Goal: Navigation & Orientation: Find specific page/section

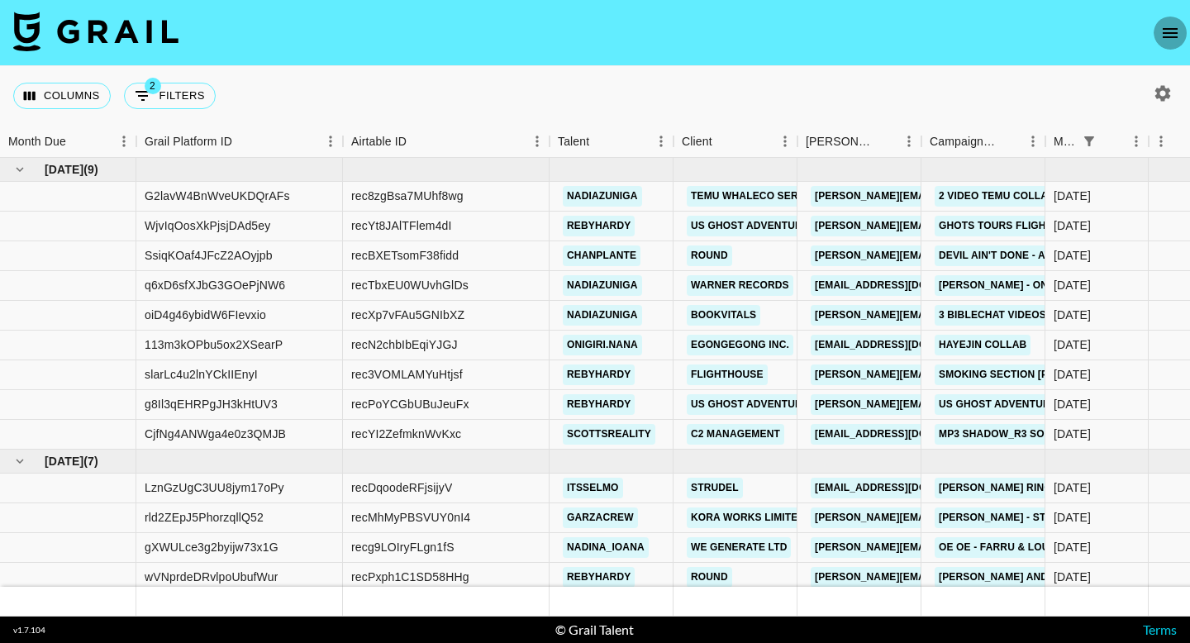
click at [1172, 20] on button "open drawer" at bounding box center [1169, 33] width 33 height 33
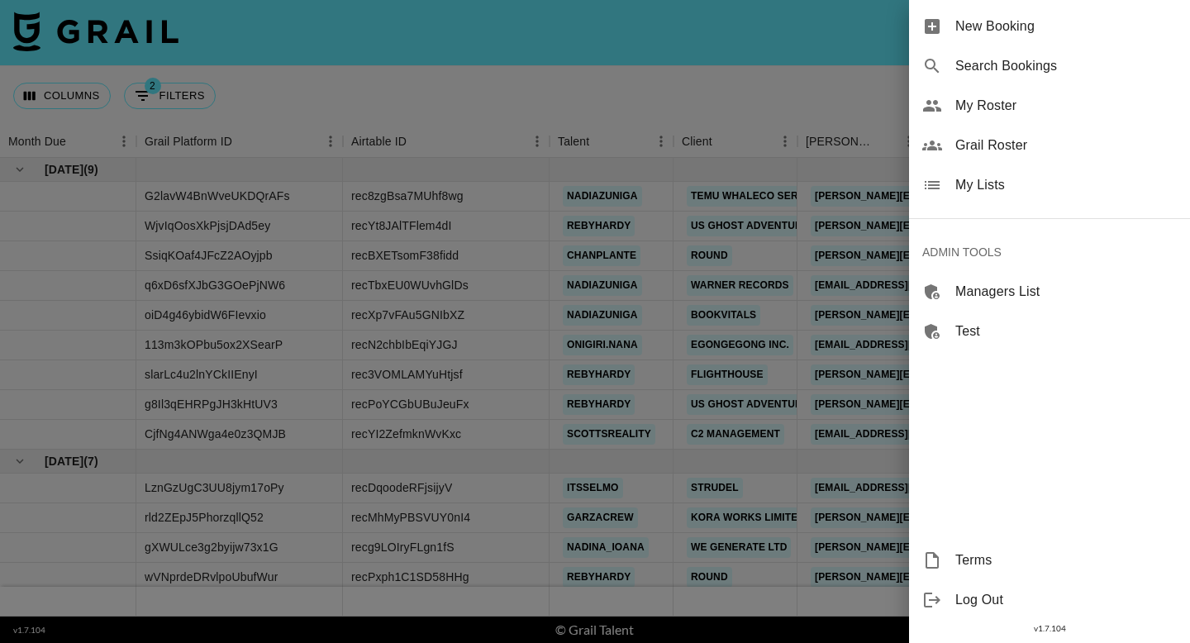
click at [1001, 142] on span "Grail Roster" at bounding box center [1065, 145] width 221 height 20
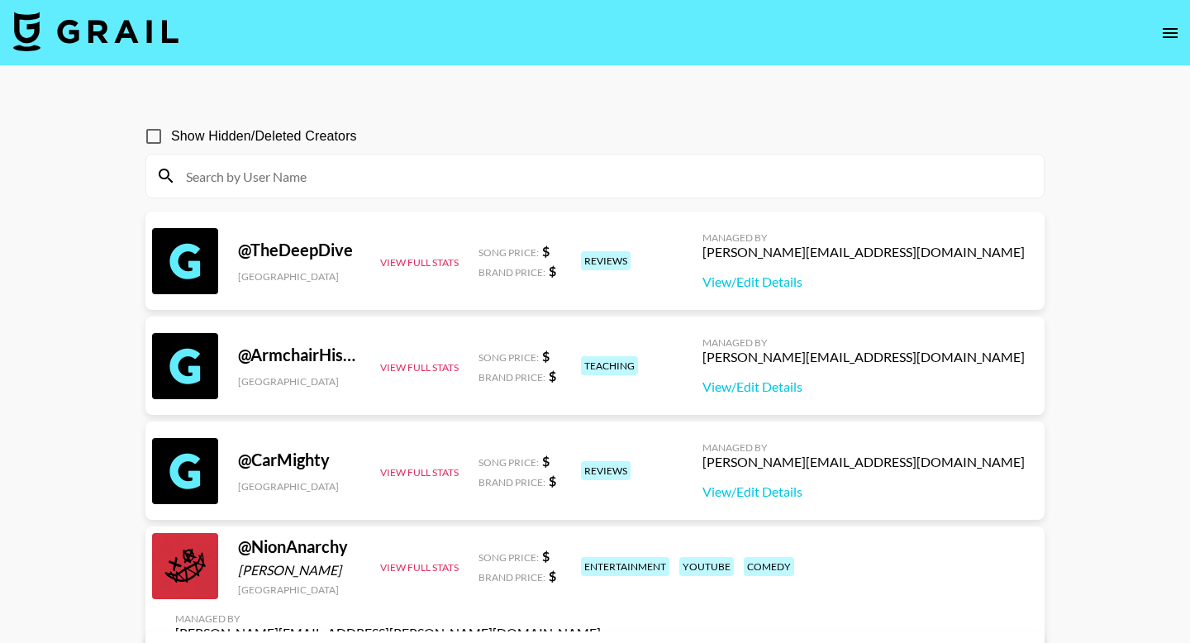
click at [415, 187] on input at bounding box center [605, 176] width 858 height 26
paste input "ellianawalmsley"
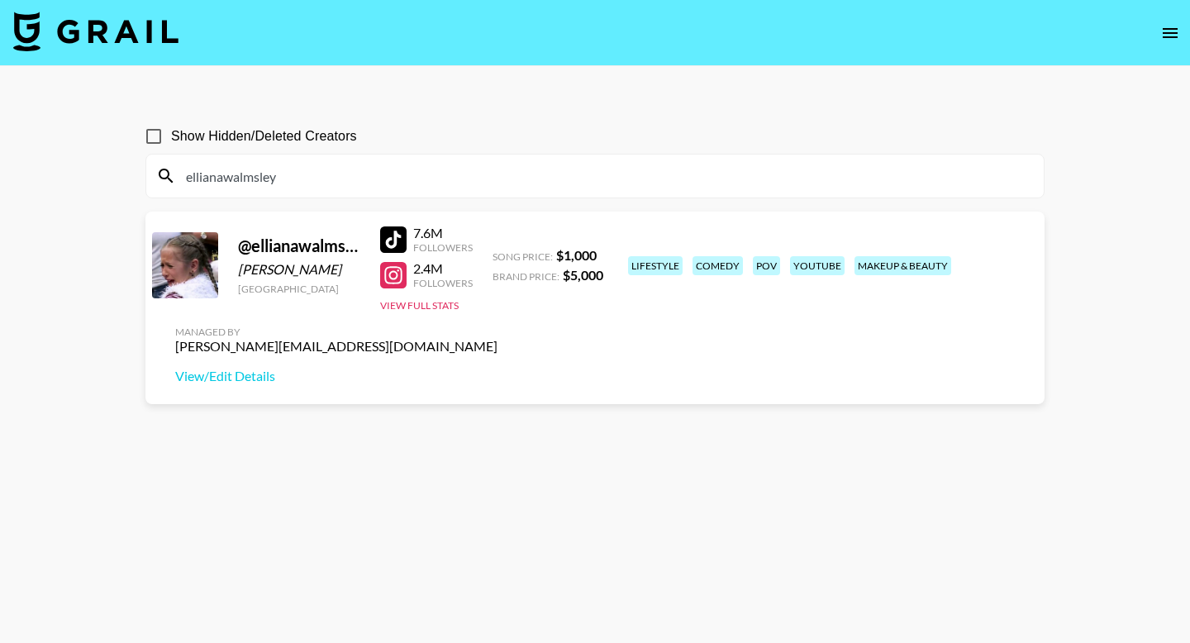
click at [572, 172] on input "ellianawalmsley" at bounding box center [605, 176] width 858 height 26
paste input "nuha_mach"
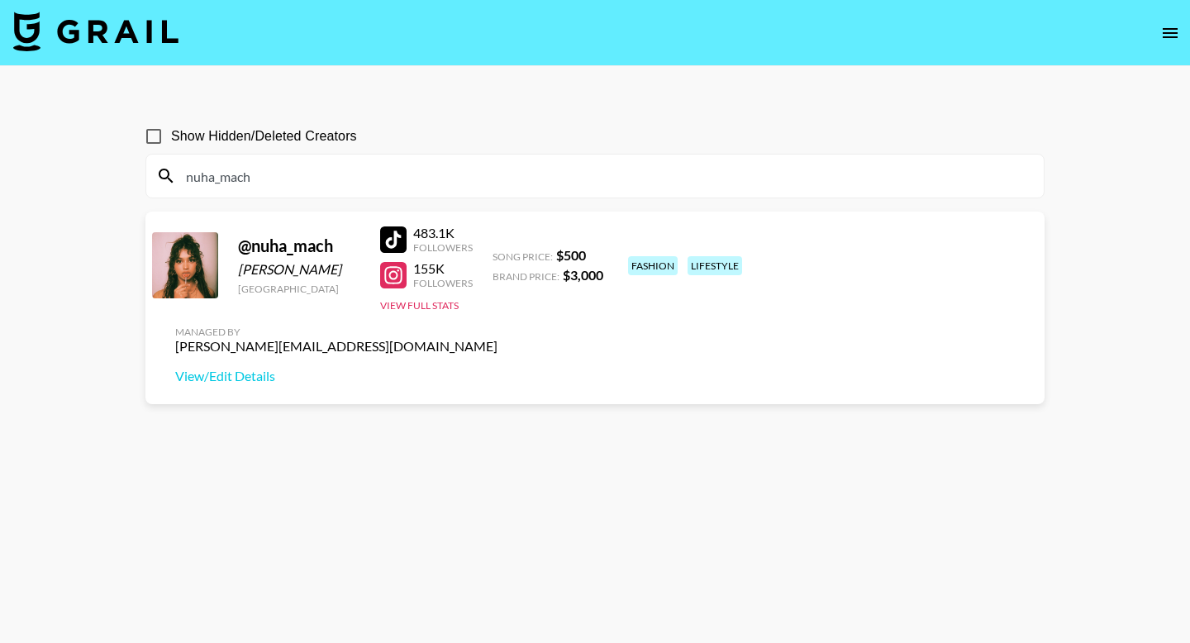
click at [521, 178] on input "nuha_mach" at bounding box center [605, 176] width 858 height 26
paste input "federicamuscas"
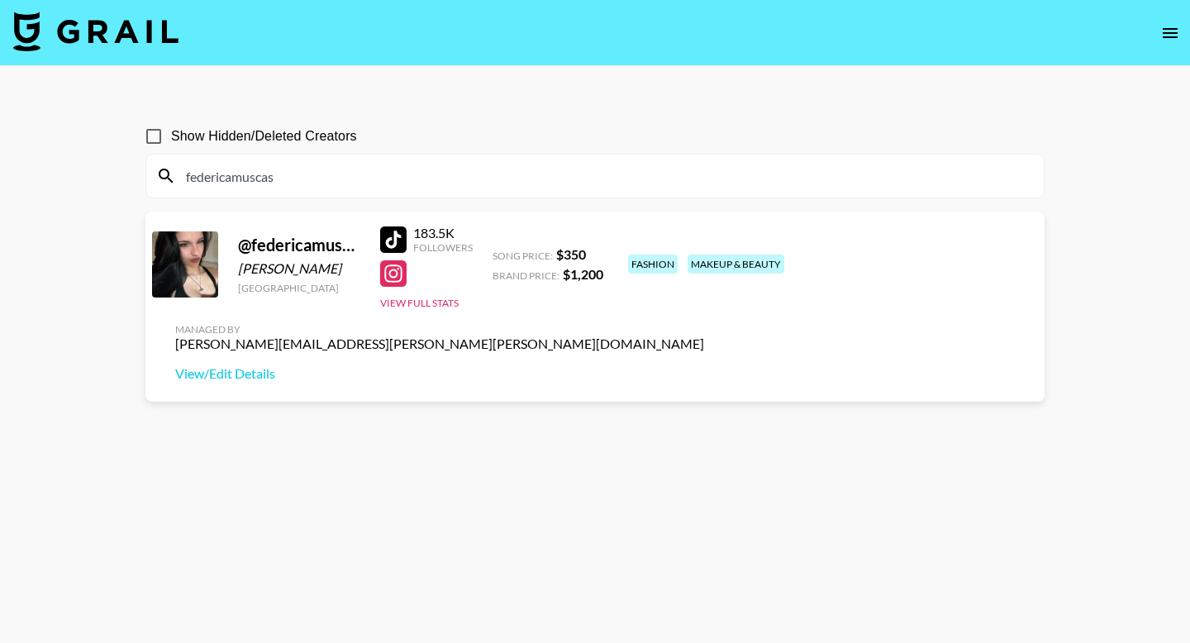
click at [385, 183] on input "federicamuscas" at bounding box center [605, 176] width 858 height 26
paste input "king___wanya"
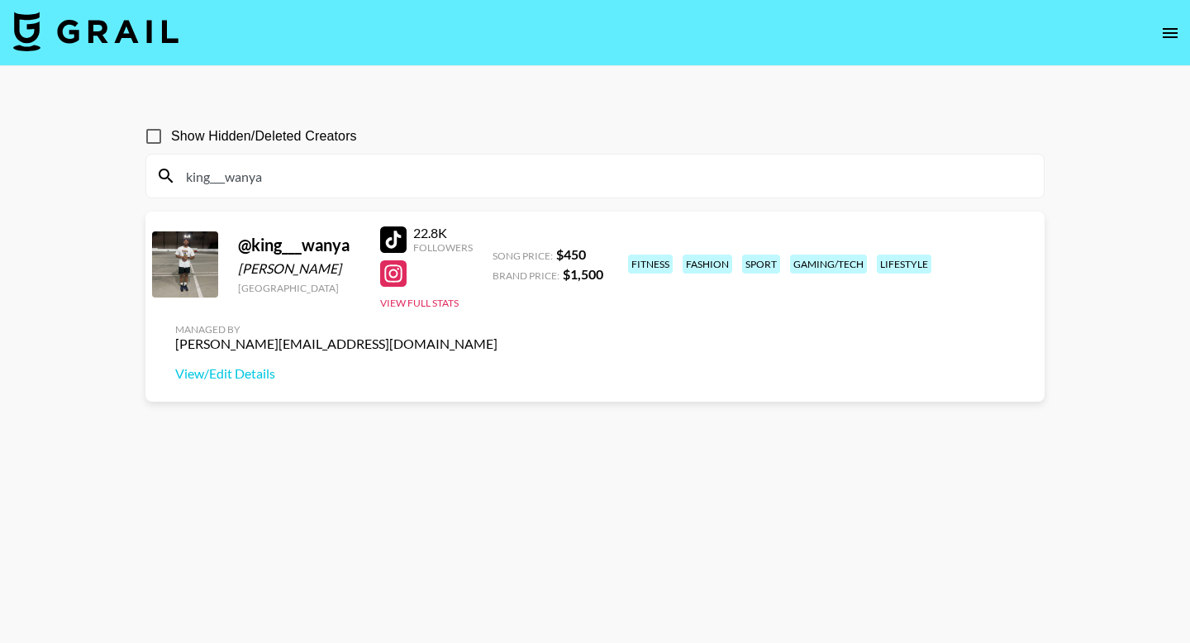
click at [338, 173] on input "king___wanya" at bounding box center [605, 176] width 858 height 26
paste input "sl4ught3r"
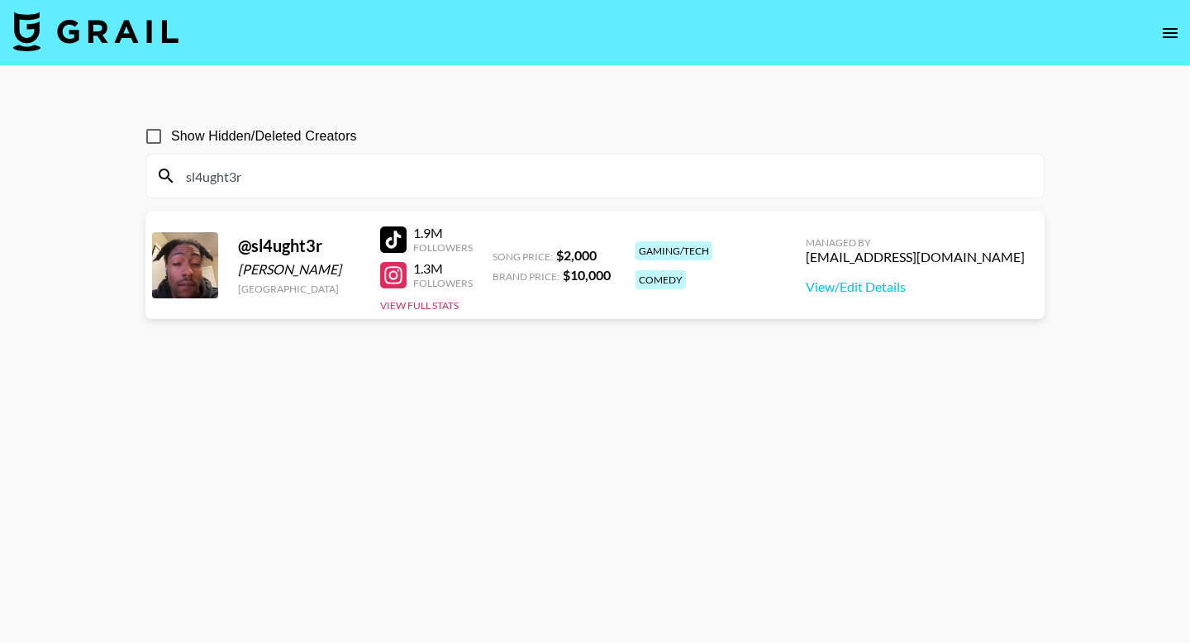
click at [241, 170] on input "sl4ught3r" at bounding box center [605, 176] width 858 height 26
paste input "jui.[PERSON_NAME]"
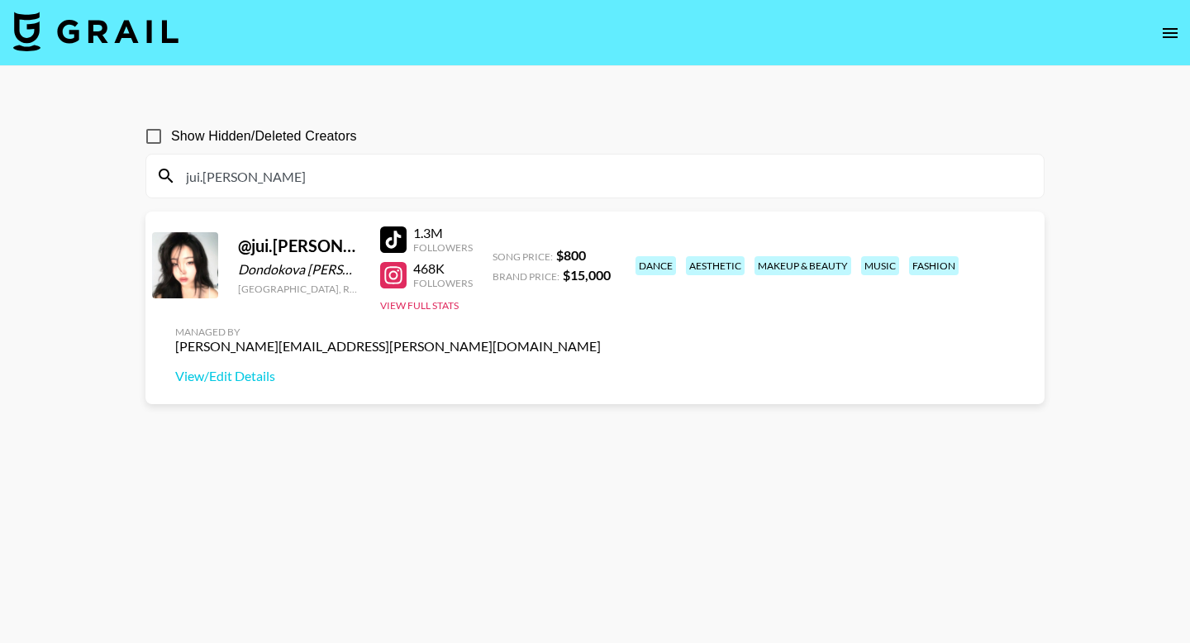
click at [404, 176] on input "jui.[PERSON_NAME]" at bounding box center [605, 176] width 858 height 26
paste input "arabellatouchston"
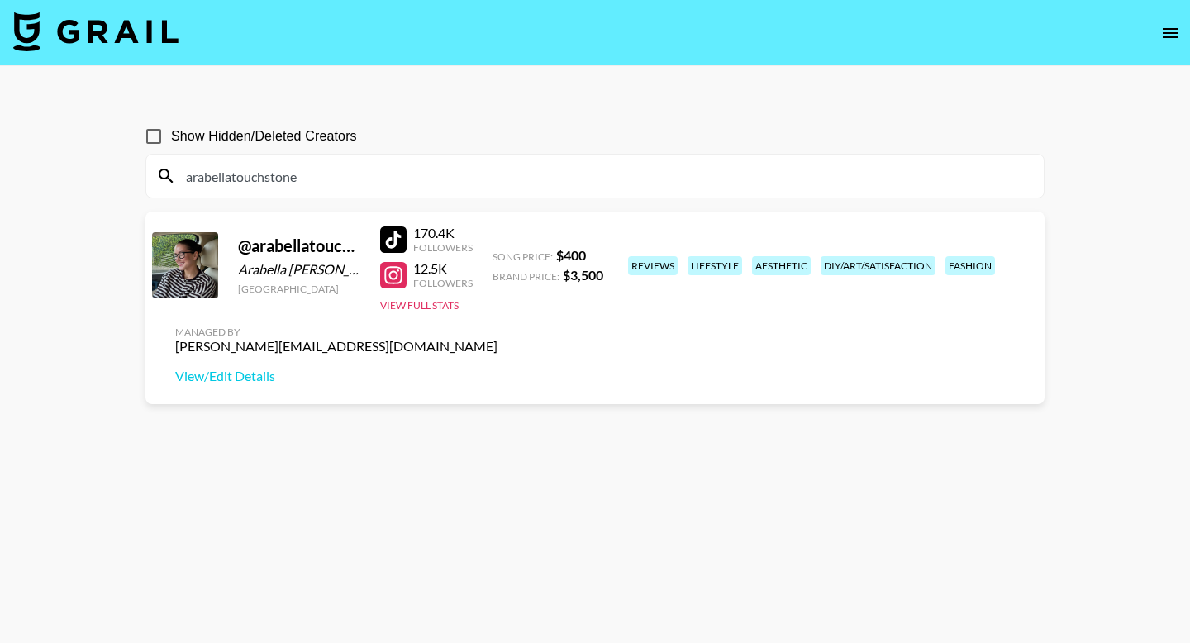
click at [504, 182] on input "arabellatouchstone" at bounding box center [605, 176] width 858 height 26
paste input "david.and.rebecca"
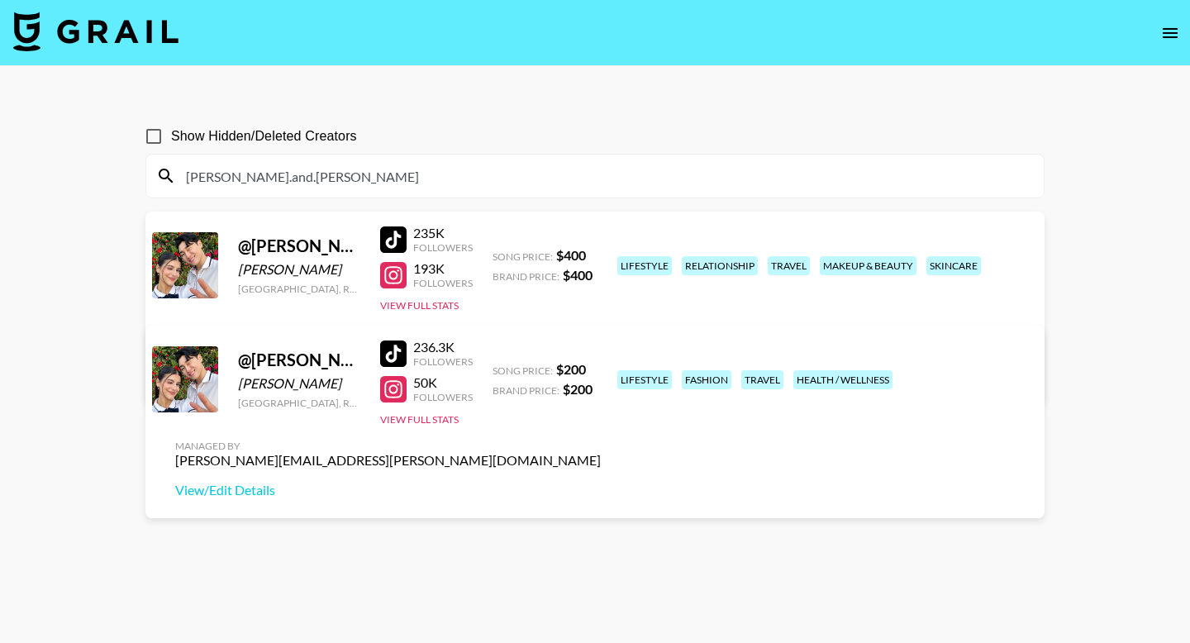
click at [408, 168] on input "david.and.rebecca" at bounding box center [605, 176] width 858 height 26
paste input "marissaspagnoli"
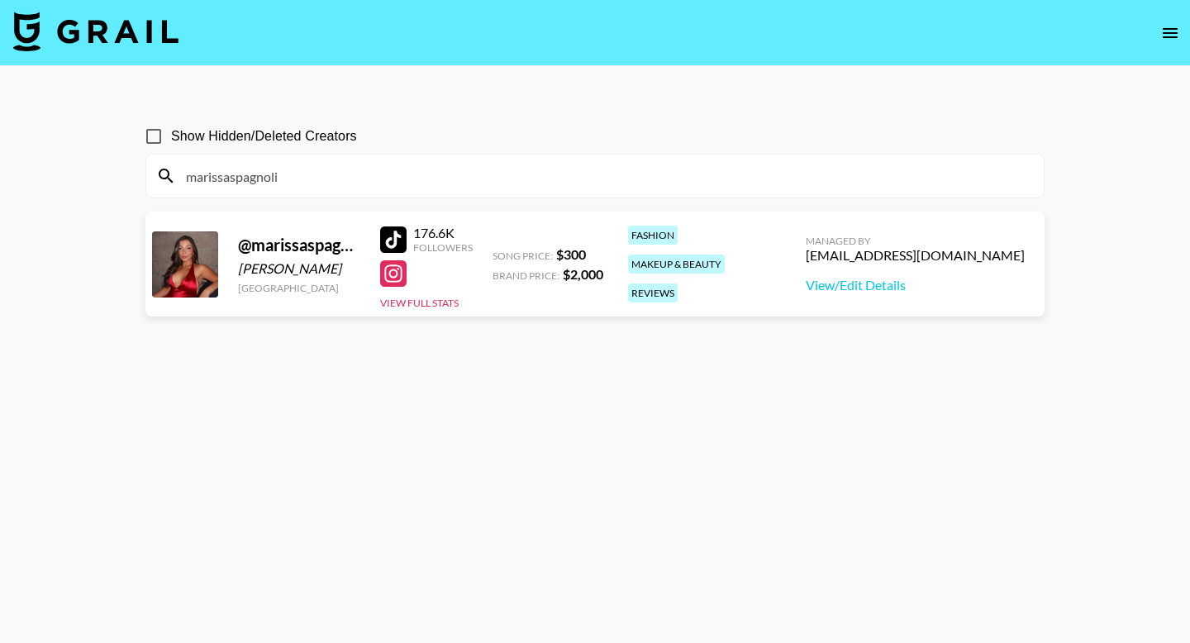
click at [398, 178] on input "marissaspagnoli" at bounding box center [605, 176] width 858 height 26
paste input "tomclare99"
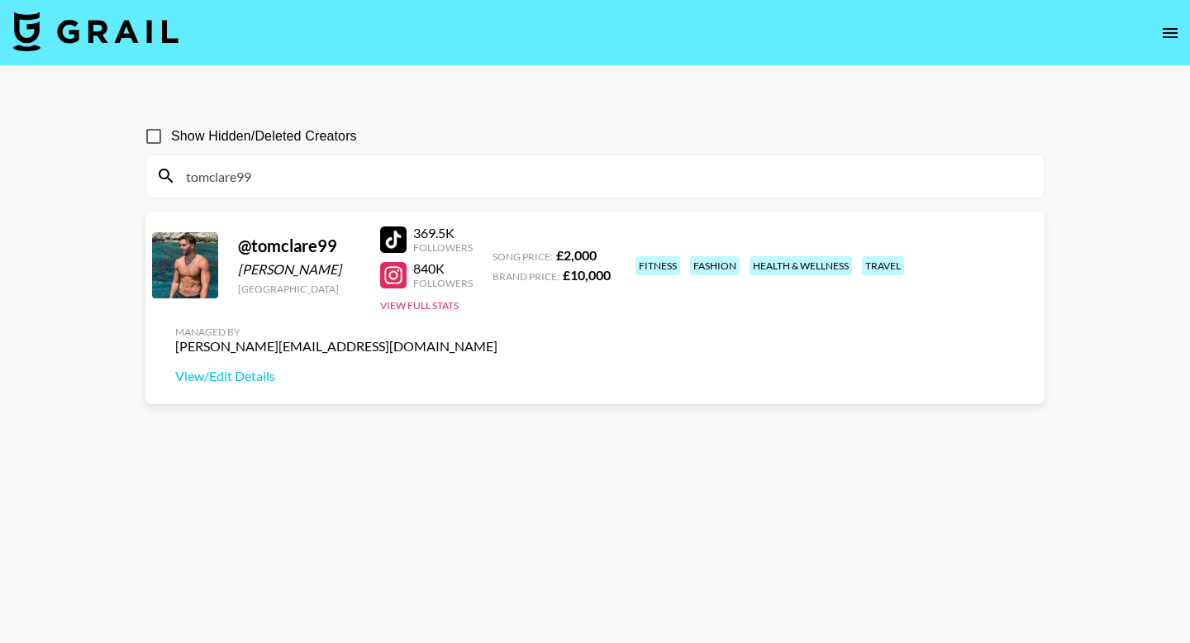
click at [406, 175] on input "tomclare99" at bounding box center [605, 176] width 858 height 26
paste input "isabell.lindstrm"
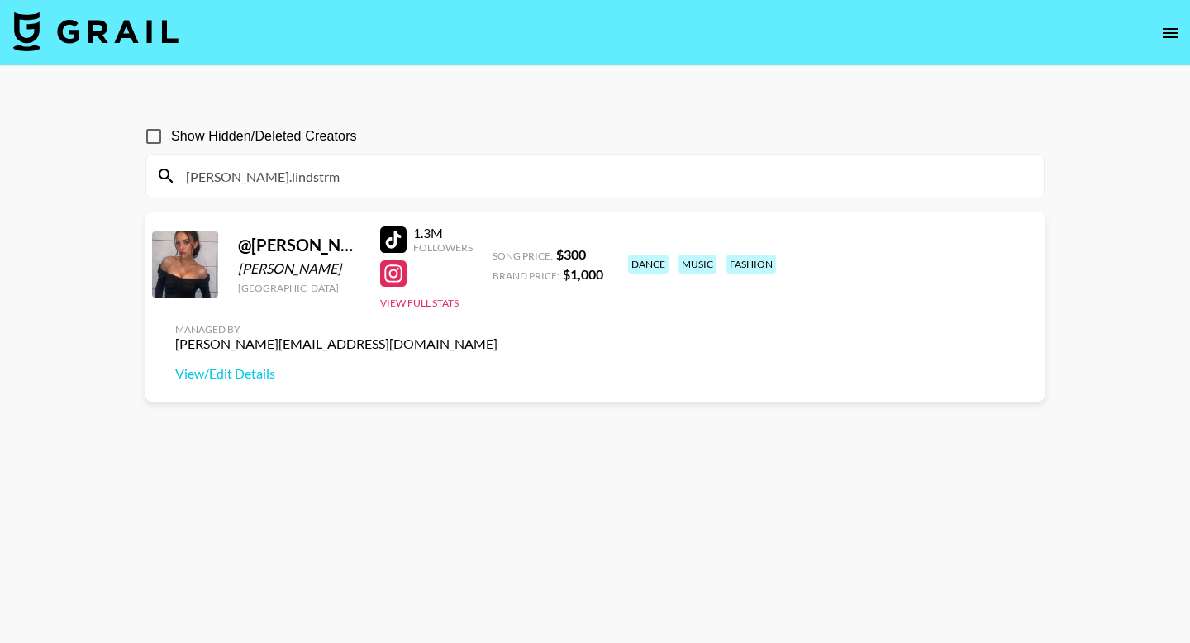
click at [621, 182] on input "isabell.lindstrm" at bounding box center [605, 176] width 858 height 26
paste input "alekessekes_"
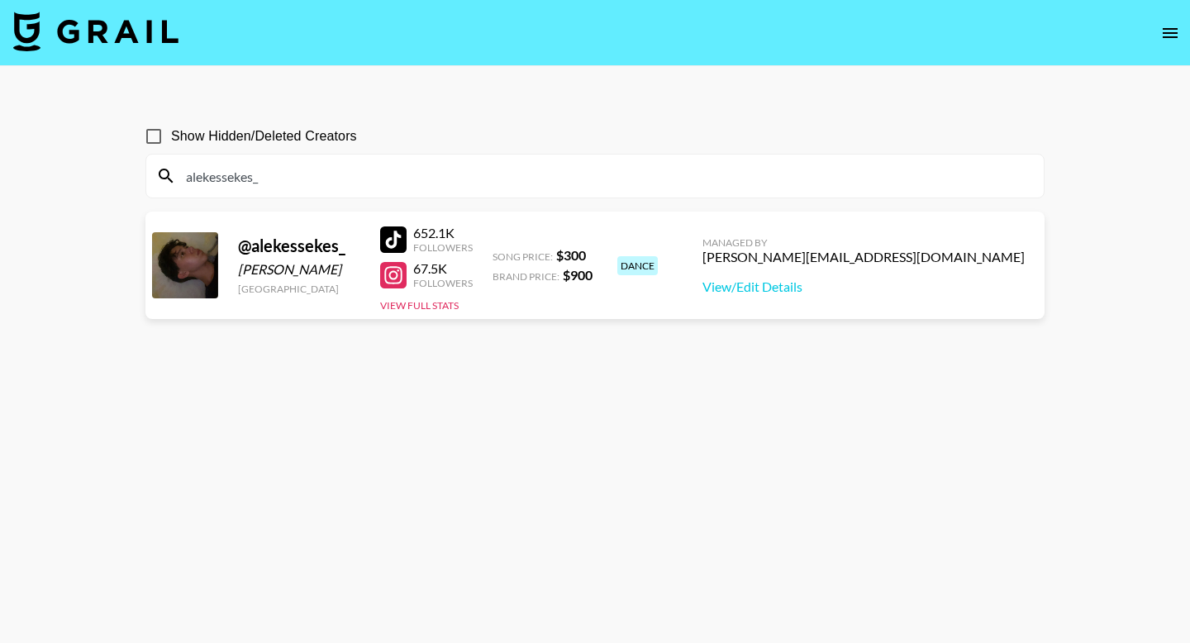
type input "alekessekes_"
